Goal: Task Accomplishment & Management: Use online tool/utility

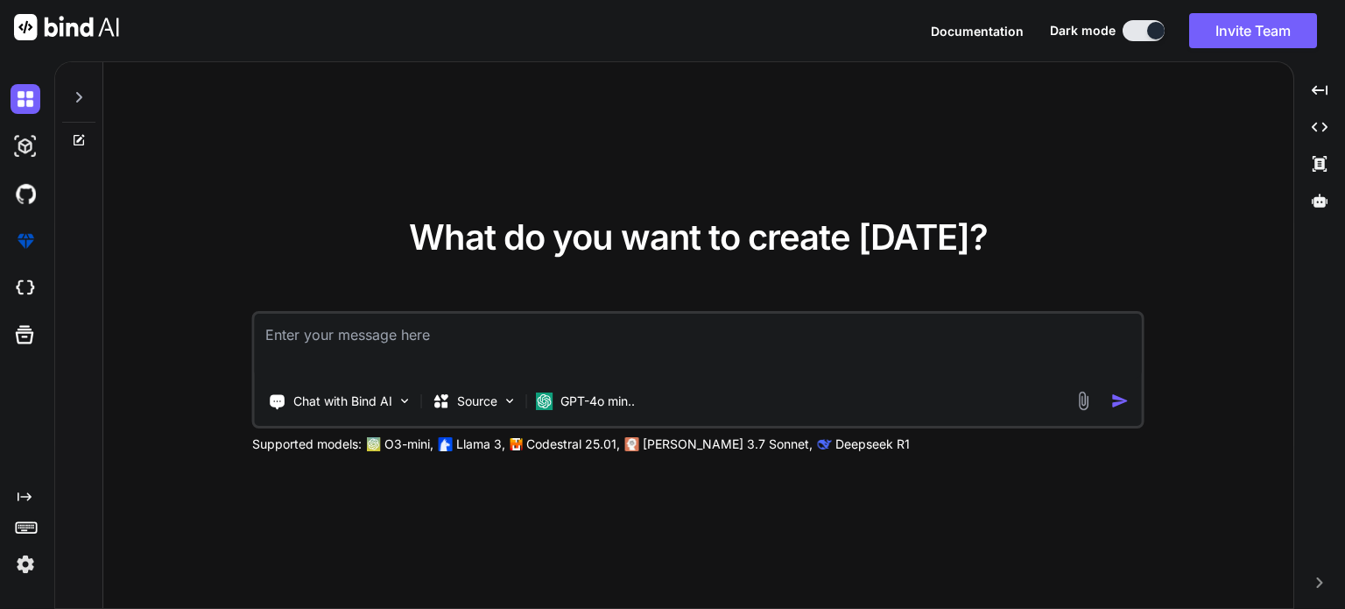
click at [1344, 134] on div "What do you want to create [DATE]? Chat with Bind AI Source GPT-4o min.. Suppor…" at bounding box center [699, 334] width 1291 height 547
drag, startPoint x: 391, startPoint y: 176, endPoint x: 960, endPoint y: 44, distance: 584.4
click at [391, 176] on div "What do you want to create [DATE]? Chat with Bind AI Source GPT-4o min.. Suppor…" at bounding box center [698, 335] width 1190 height 547
click at [571, 128] on div "What do you want to create [DATE]? Chat with Bind AI Source GPT-4o min.. Suppor…" at bounding box center [698, 335] width 1190 height 547
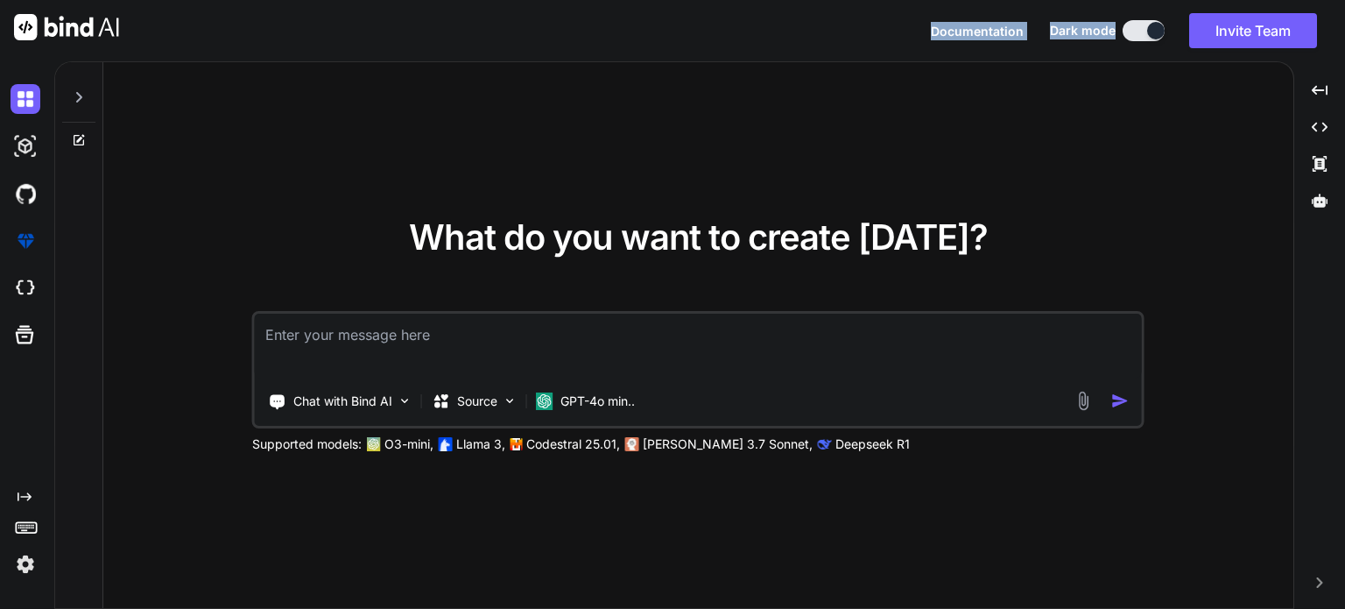
drag, startPoint x: 960, startPoint y: 44, endPoint x: 1207, endPoint y: -20, distance: 255.1
click at [1207, 0] on html "Documentation Dark mode Invite Team Created with Pixso. Created with Pixso. Wha…" at bounding box center [672, 304] width 1345 height 609
click at [1217, 176] on div "What do you want to create [DATE]? Chat with Bind AI Source GPT-4o min.. Suppor…" at bounding box center [698, 335] width 1190 height 547
click at [1249, 34] on button "Invite Team" at bounding box center [1253, 30] width 128 height 35
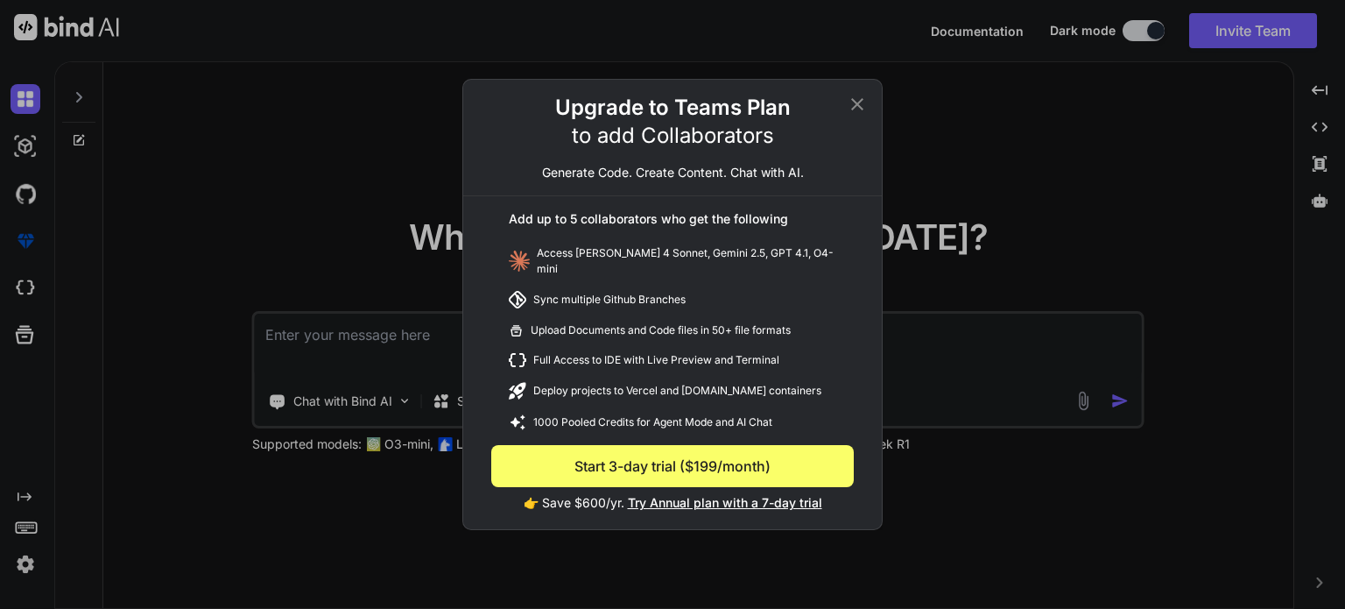
click at [849, 101] on icon at bounding box center [857, 104] width 21 height 21
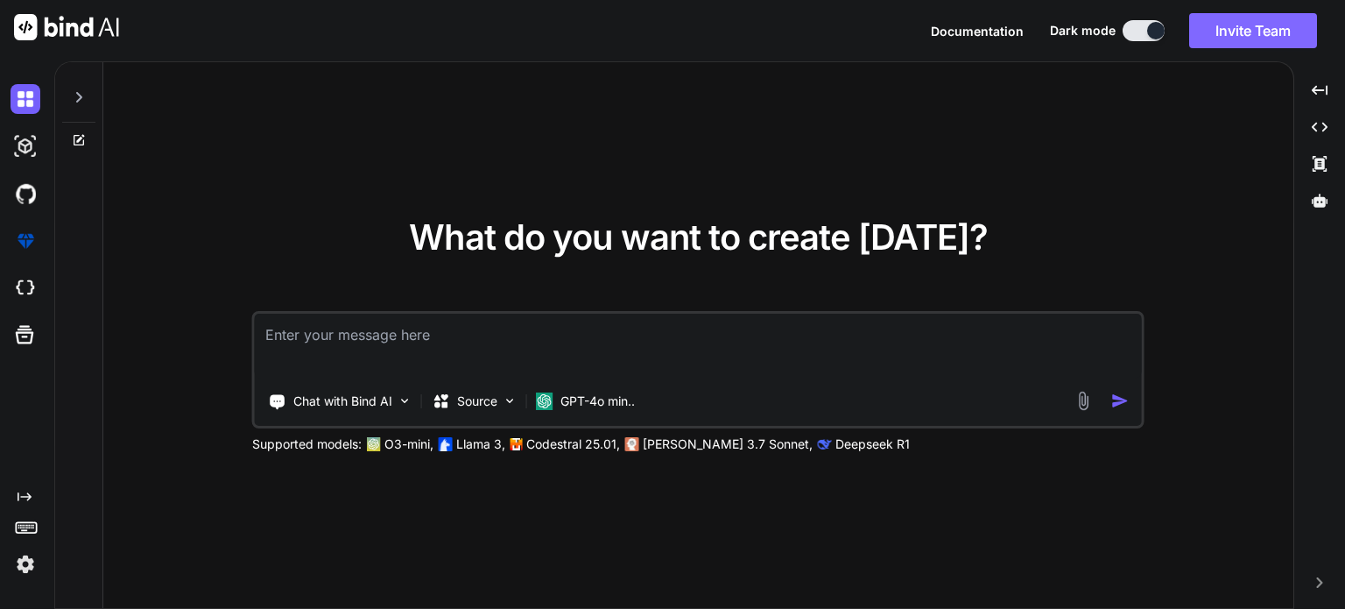
click at [1208, 32] on button "Invite Team" at bounding box center [1253, 30] width 128 height 35
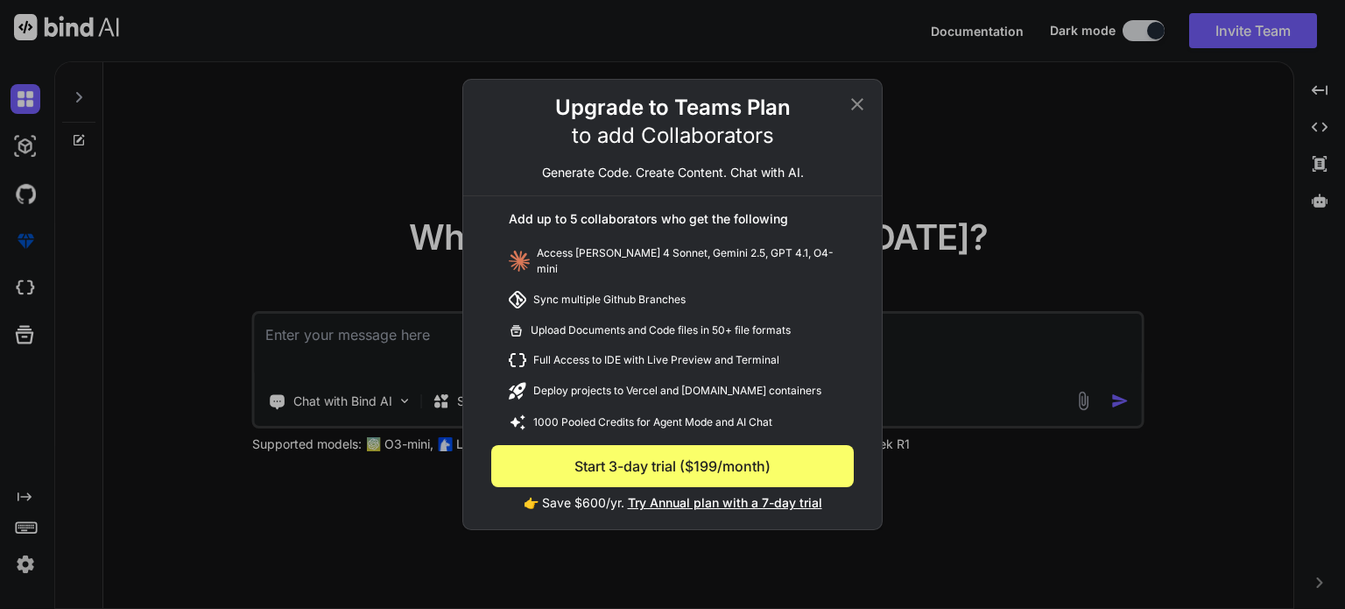
click at [857, 100] on icon at bounding box center [857, 104] width 21 height 21
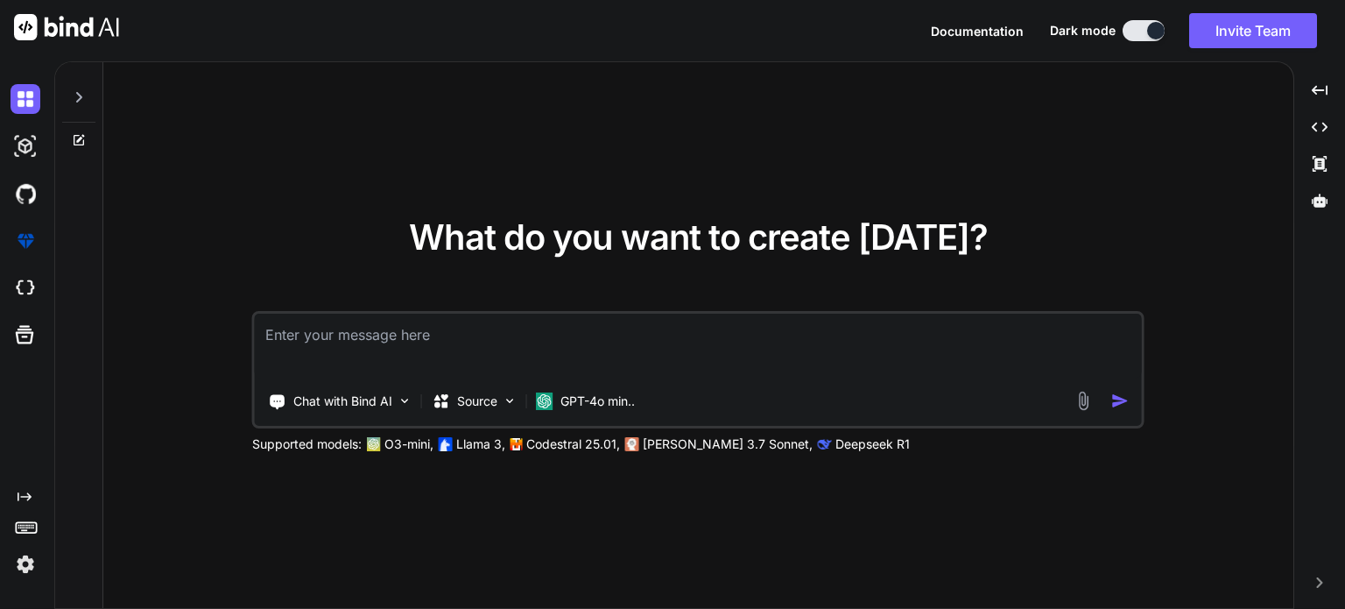
click at [28, 566] on img at bounding box center [26, 564] width 30 height 30
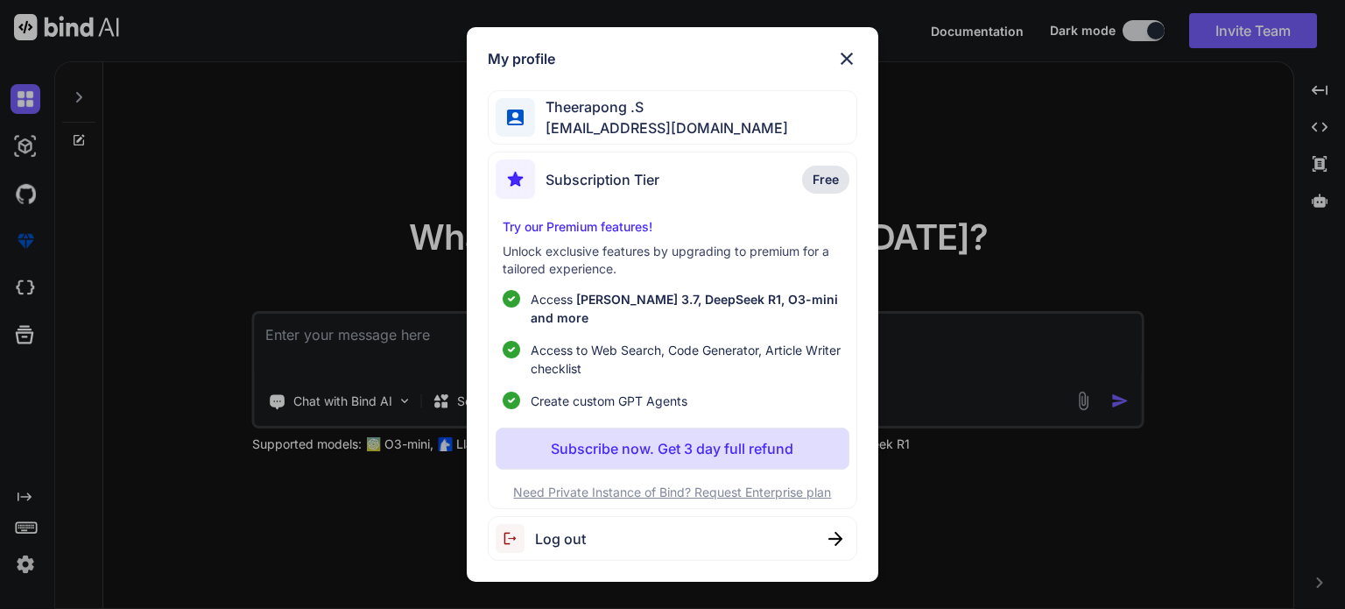
click at [1131, 166] on div "My profile [PERSON_NAME] .S [EMAIL_ADDRESS][DOMAIN_NAME] Subscription Tier Free…" at bounding box center [672, 304] width 1345 height 609
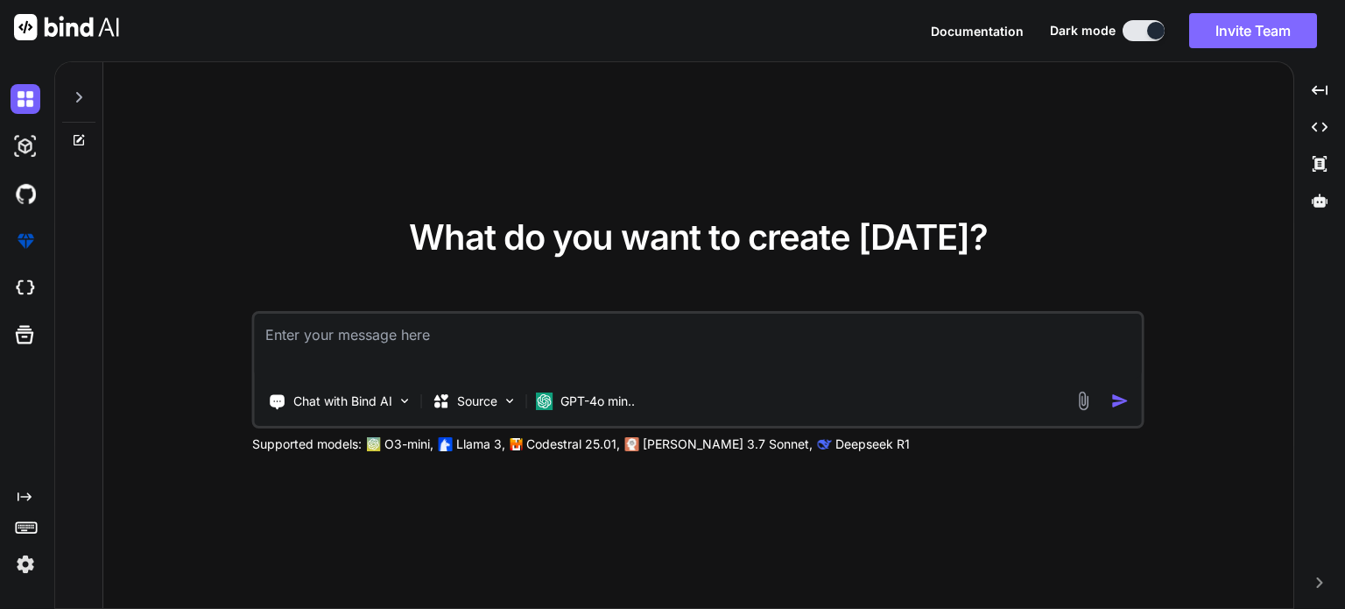
click at [1224, 32] on button "Invite Team" at bounding box center [1253, 30] width 128 height 35
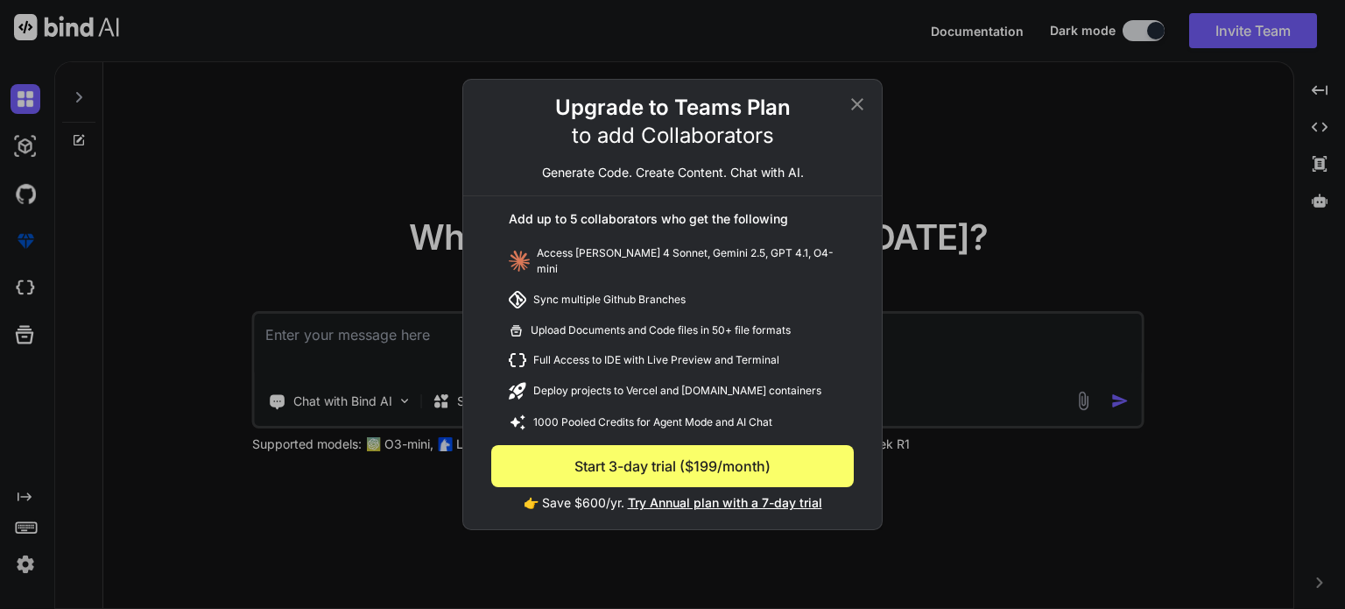
click at [26, 555] on div "Upgrade to Teams Plan to add Collaborators Generate Code. Create Content. Chat …" at bounding box center [672, 304] width 1345 height 609
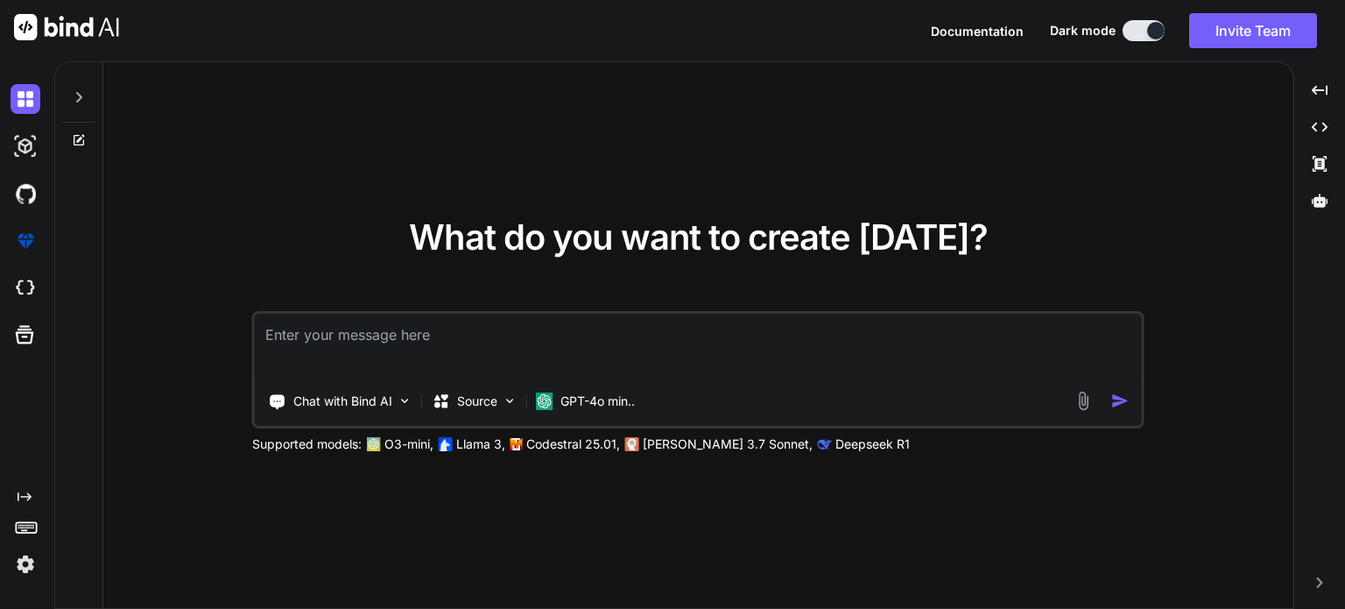
click at [18, 556] on img at bounding box center [26, 564] width 30 height 30
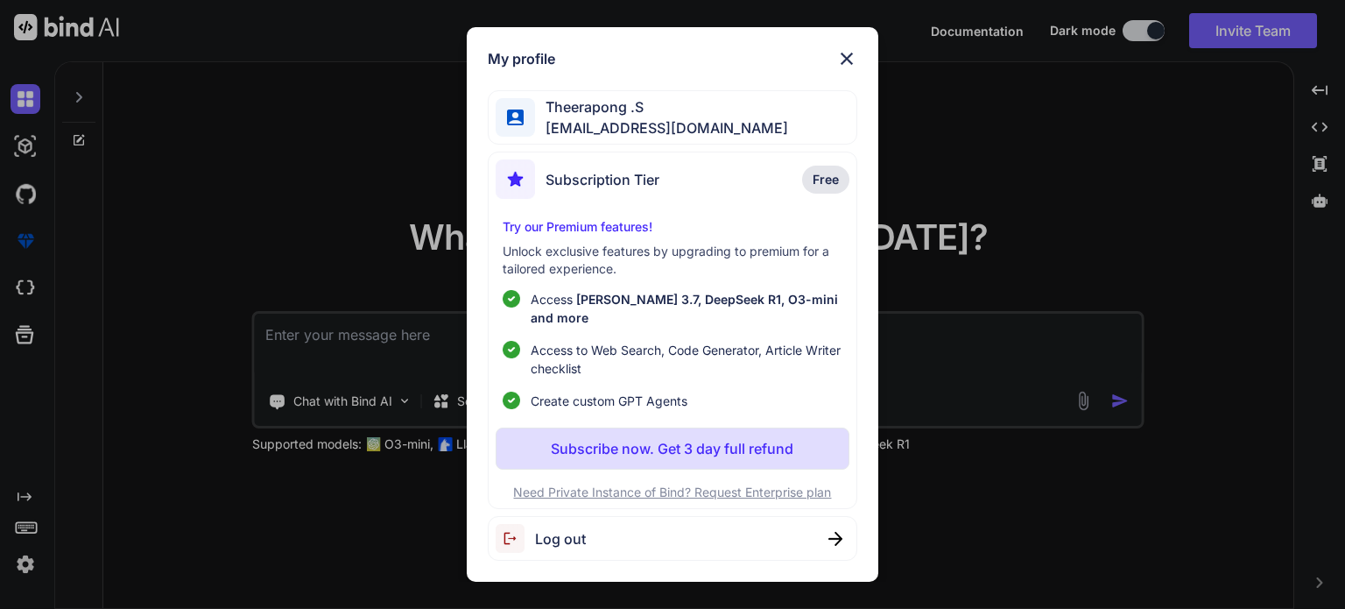
click at [842, 535] on img at bounding box center [835, 539] width 14 height 14
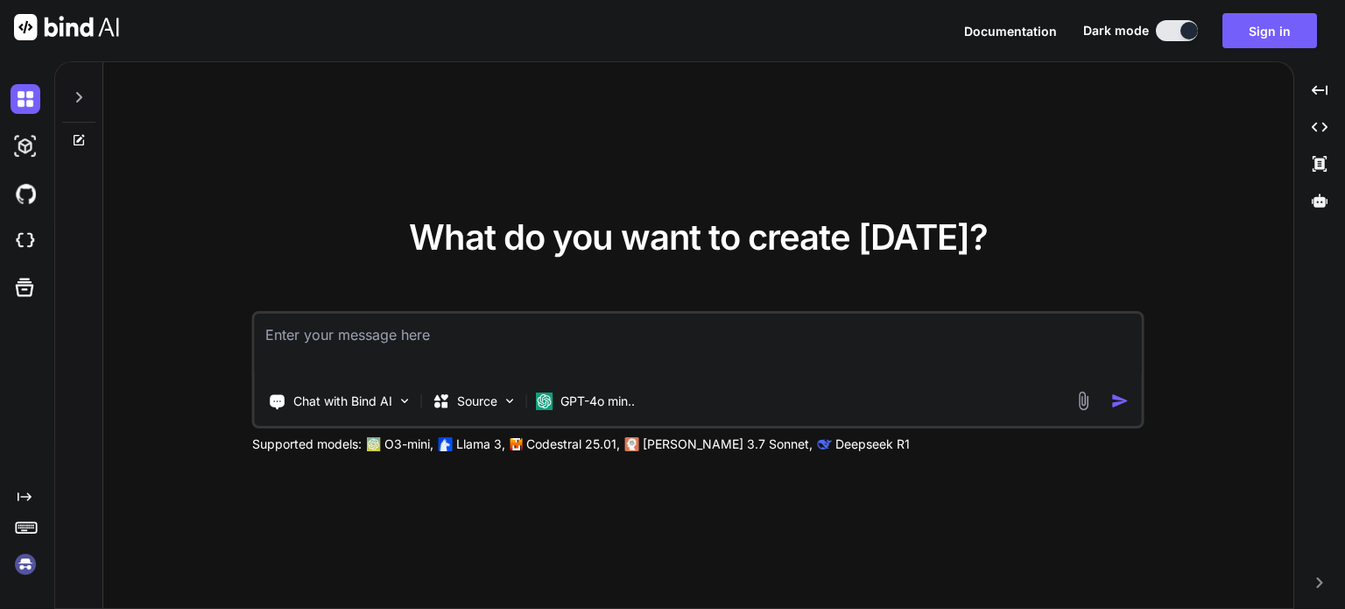
click at [661, 531] on div "What do you want to create [DATE]? Chat with Bind AI Source GPT-4o min.. Suppor…" at bounding box center [698, 335] width 1190 height 547
click at [701, 380] on div "Chat with Bind AI Source GPT-4o min.." at bounding box center [698, 369] width 892 height 117
click at [27, 141] on img at bounding box center [26, 146] width 30 height 30
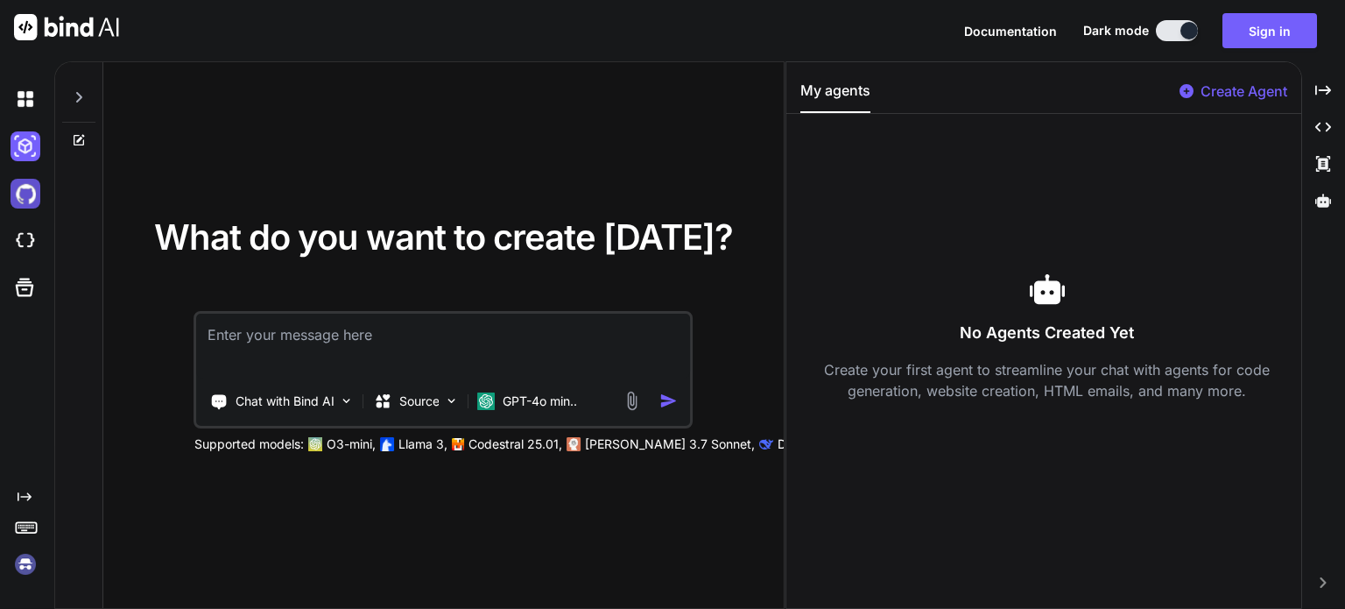
click at [25, 194] on img at bounding box center [26, 194] width 30 height 30
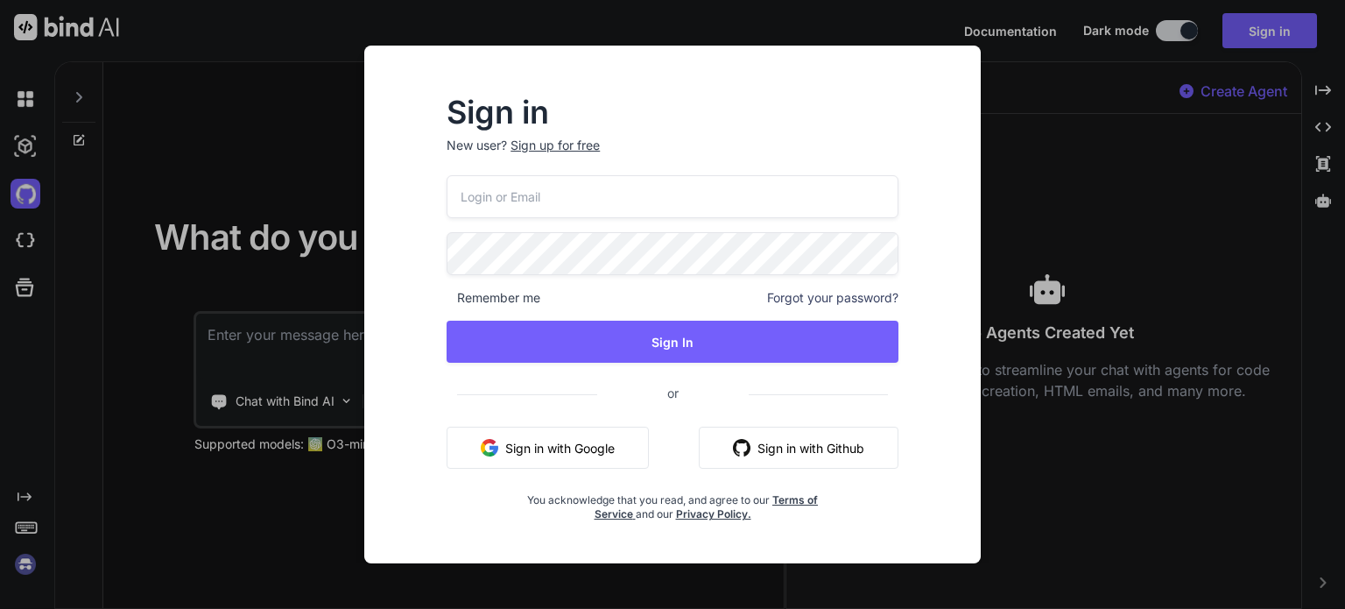
click at [22, 241] on div "Sign in New user? Sign up for free Remember me Forgot your password? Sign In or…" at bounding box center [672, 304] width 1345 height 609
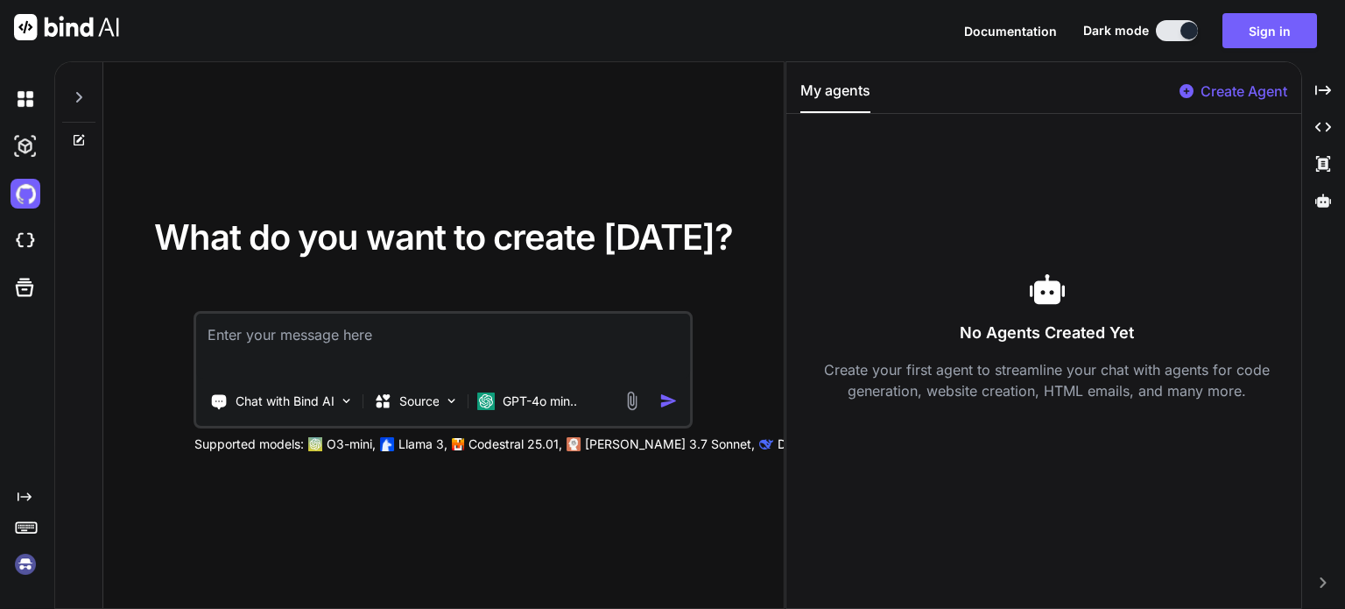
drag, startPoint x: 525, startPoint y: 525, endPoint x: 542, endPoint y: 516, distance: 19.6
click at [525, 525] on div "What do you want to create [DATE]? Chat with Bind AI Source GPT-4o min.. Suppor…" at bounding box center [443, 335] width 680 height 547
click at [475, 325] on textarea at bounding box center [443, 346] width 493 height 65
click at [663, 400] on img "button" at bounding box center [668, 400] width 18 height 18
click at [588, 320] on textarea at bounding box center [443, 346] width 493 height 65
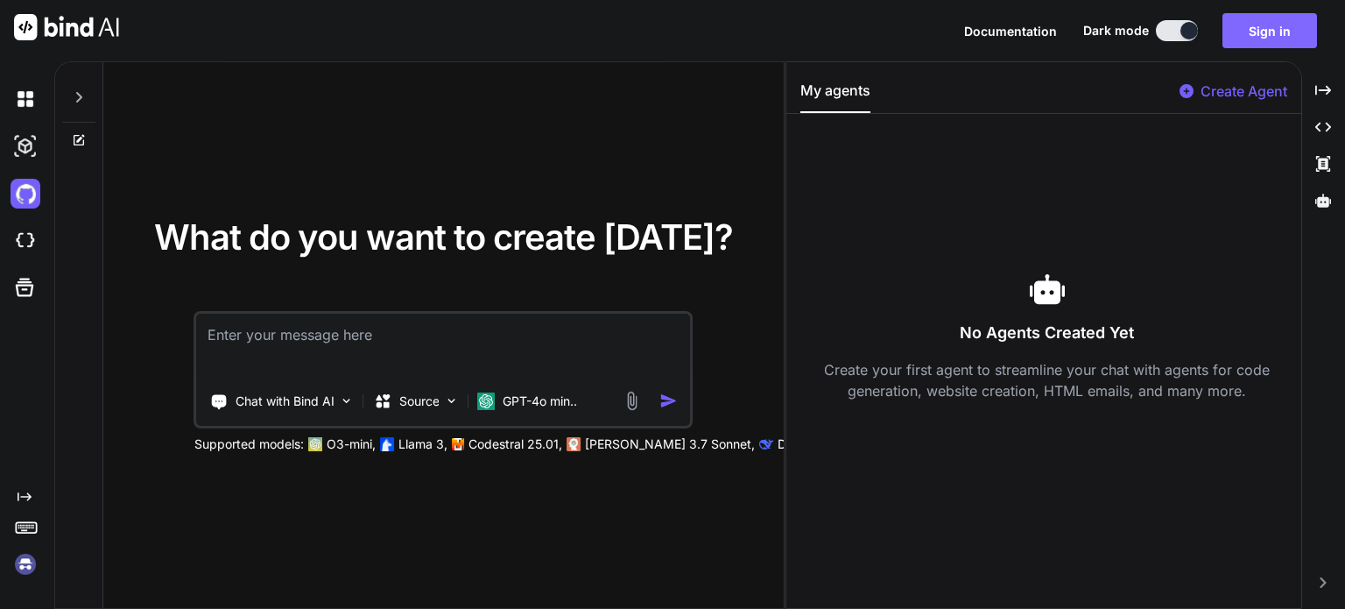
click at [1277, 24] on button "Sign in" at bounding box center [1270, 30] width 95 height 35
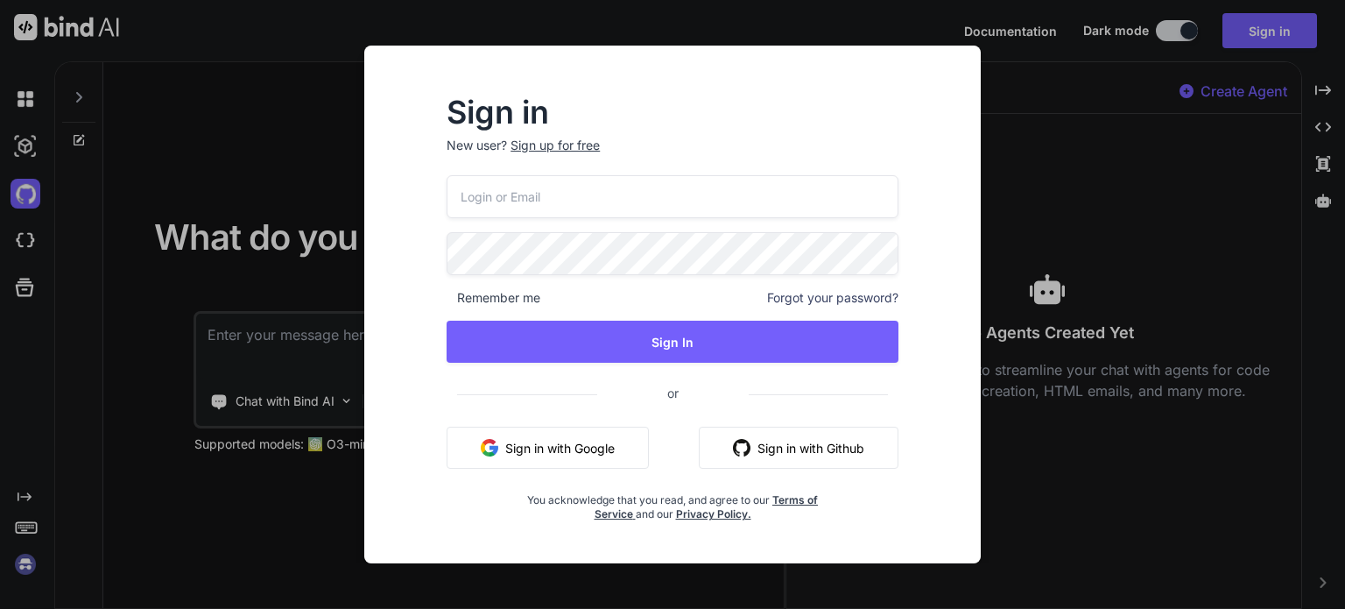
click at [566, 444] on button "Sign in with Google" at bounding box center [548, 447] width 202 height 42
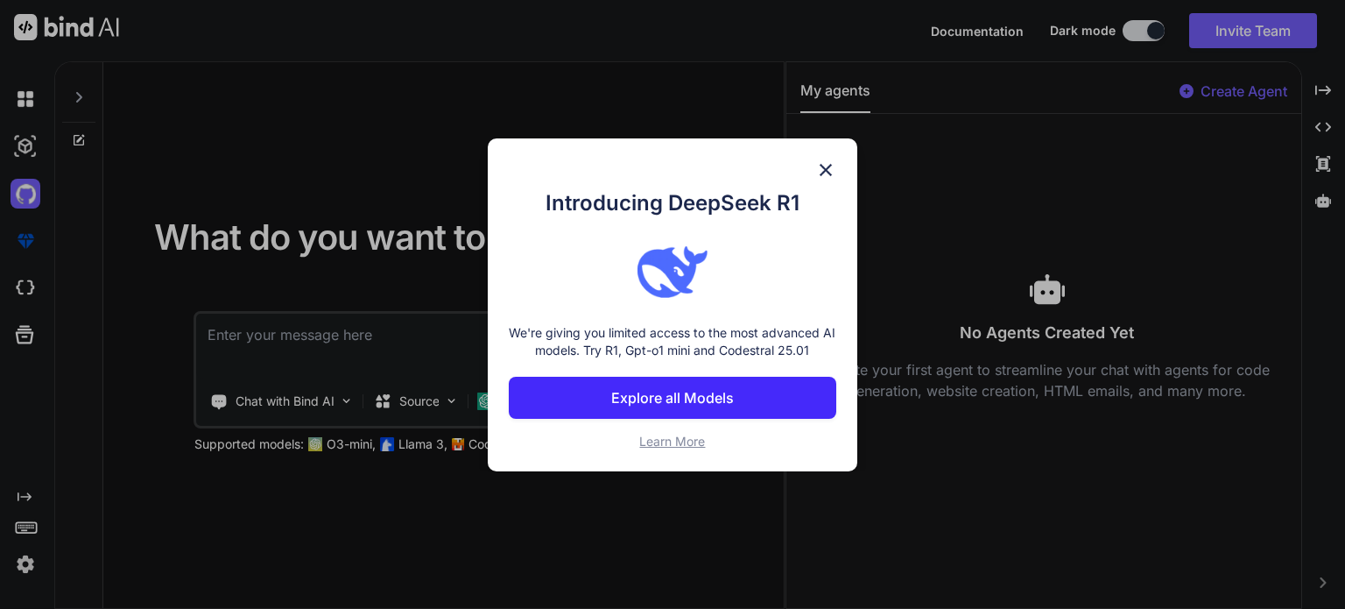
click at [821, 159] on img at bounding box center [825, 169] width 21 height 21
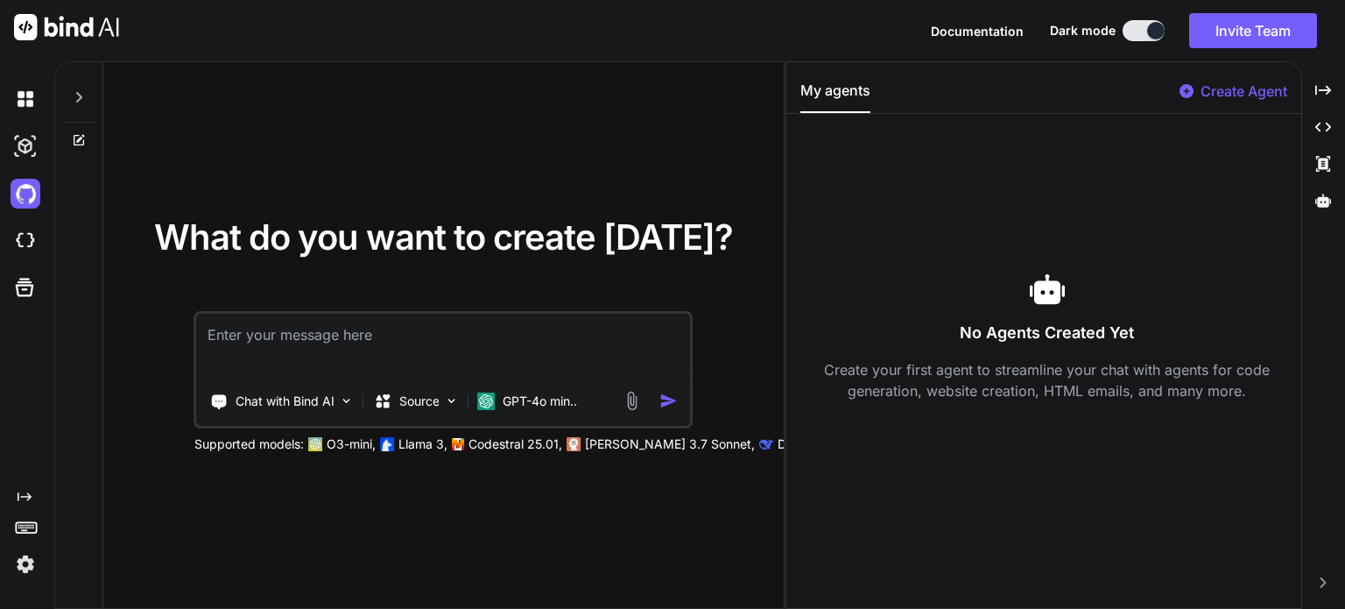
click at [539, 341] on textarea at bounding box center [443, 346] width 493 height 65
click at [678, 406] on img "button" at bounding box center [668, 400] width 18 height 18
click at [376, 342] on textarea at bounding box center [443, 346] width 493 height 65
click at [315, 405] on p "Chat with Bind AI" at bounding box center [285, 401] width 99 height 18
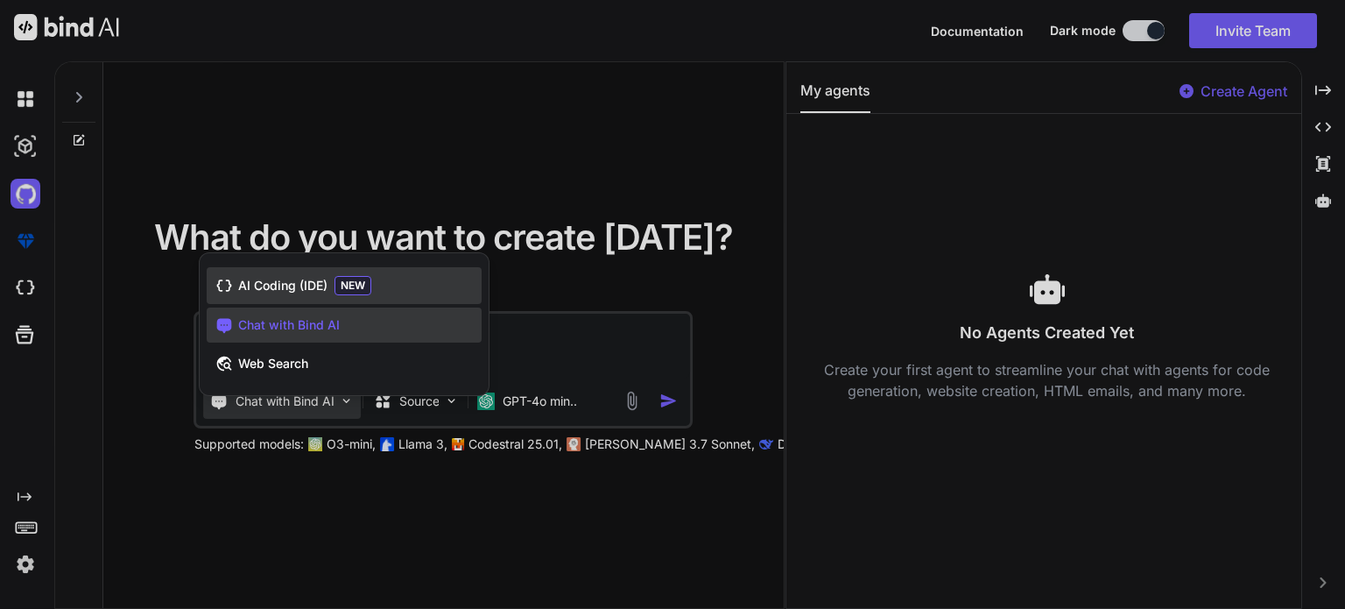
click at [312, 288] on span "AI Coding (IDE)" at bounding box center [282, 286] width 89 height 18
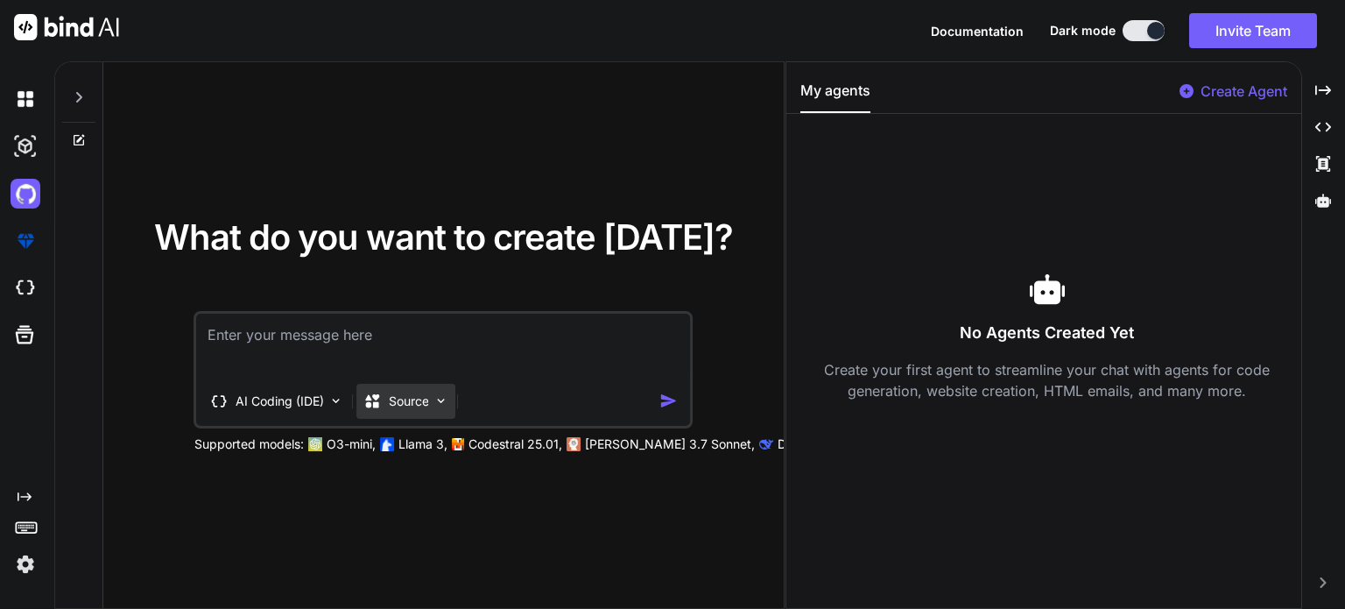
click at [398, 400] on p "Source" at bounding box center [409, 401] width 40 height 18
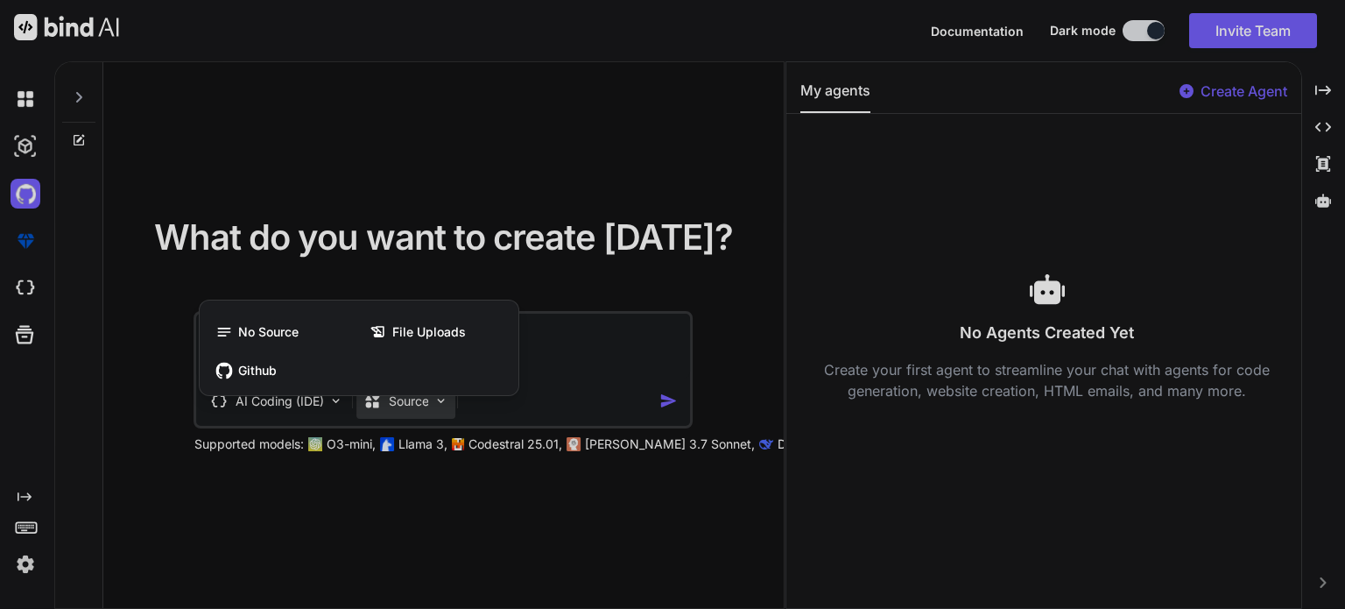
click at [390, 479] on div at bounding box center [672, 304] width 1345 height 609
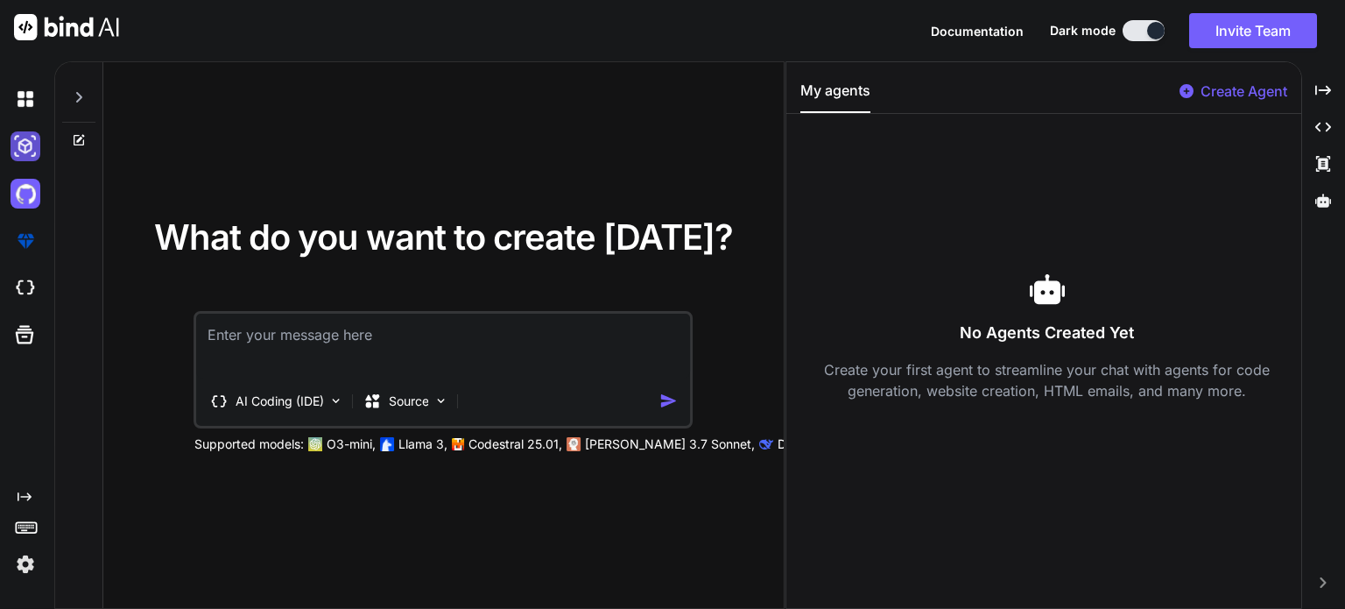
click at [28, 147] on img at bounding box center [26, 146] width 30 height 30
click at [29, 94] on img at bounding box center [26, 99] width 30 height 30
click at [24, 101] on img at bounding box center [26, 99] width 30 height 30
click at [775, 143] on div "What do you want to create [DATE]? AI Coding (IDE) Source Supported models: O3-…" at bounding box center [443, 335] width 680 height 547
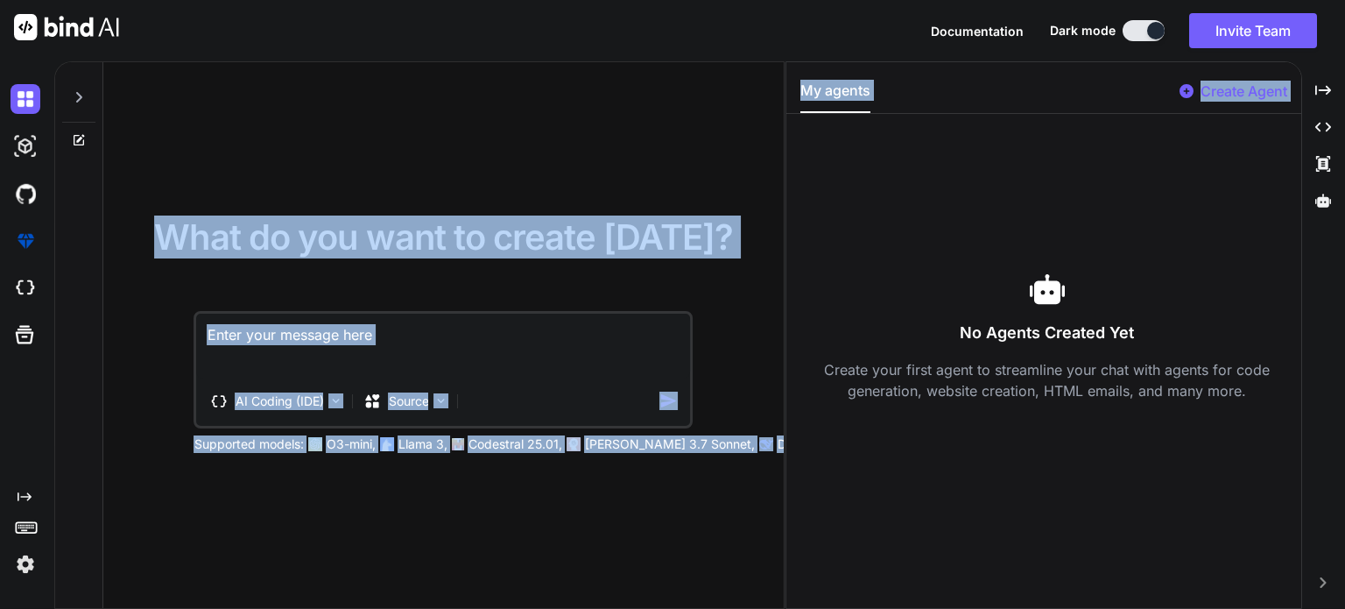
drag, startPoint x: 781, startPoint y: 213, endPoint x: 884, endPoint y: 192, distance: 105.5
click at [831, 220] on div "What do you want to create [DATE]? AI Coding (IDE) Source Supported models: O3-…" at bounding box center [699, 334] width 1291 height 547
click at [1012, 175] on div "No Agents Created Yet Create your first agent to streamline your chat with agen…" at bounding box center [1047, 336] width 494 height 416
